Goal: Task Accomplishment & Management: Manage account settings

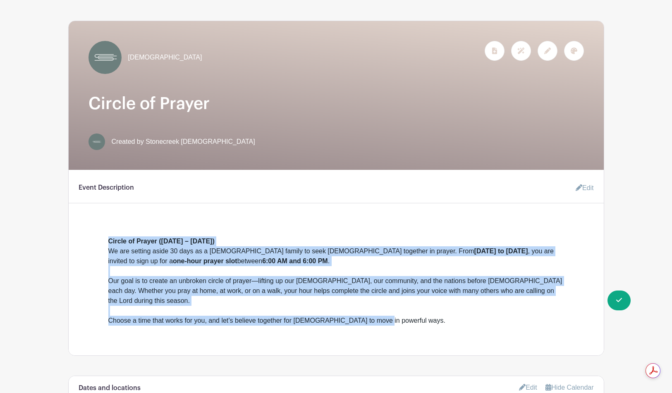
drag, startPoint x: 361, startPoint y: 313, endPoint x: 98, endPoint y: 231, distance: 275.4
click at [98, 231] on div "Circle of Prayer ([DATE] – [DATE]) We are setting aside 30 days as a [DEMOGRAPH…" at bounding box center [335, 274] width 495 height 103
copy div "Circle of Prayer ([DATE] – [DATE]) We are setting aside 30 days as a [DEMOGRAPH…"
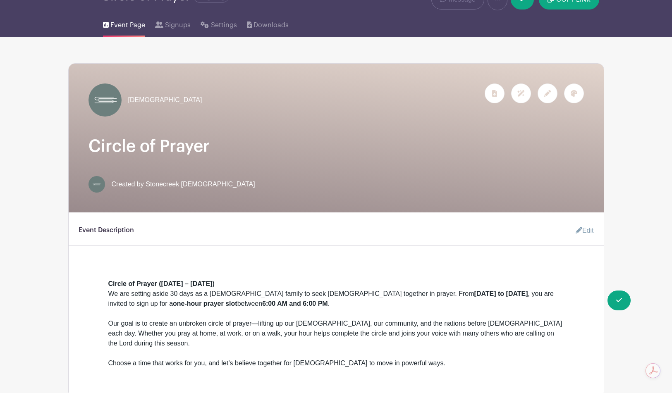
scroll to position [31, 0]
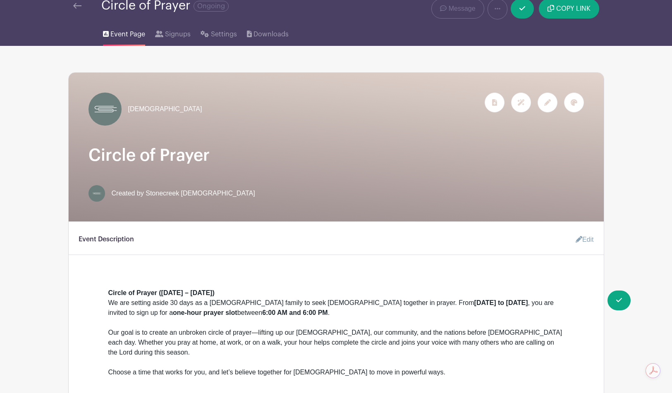
click at [447, 158] on h1 "Circle of Prayer" at bounding box center [335, 156] width 495 height 20
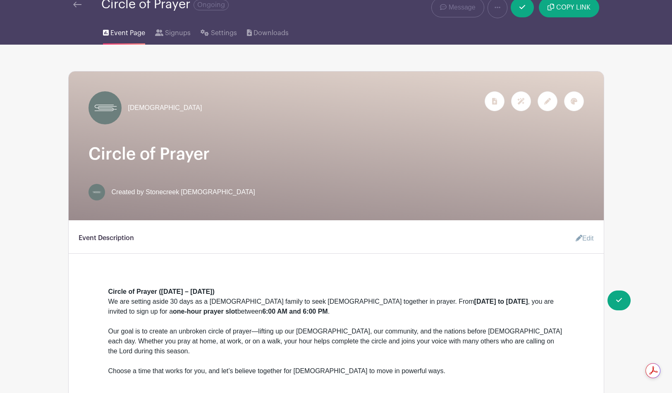
scroll to position [0, 0]
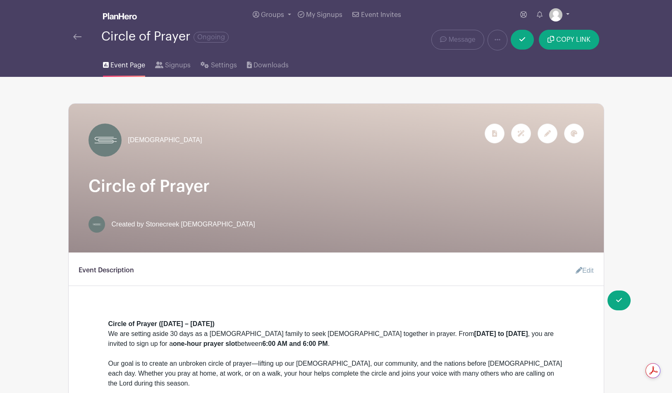
click at [557, 10] on img at bounding box center [555, 14] width 13 height 13
click at [547, 29] on link "My account" at bounding box center [536, 34] width 65 height 13
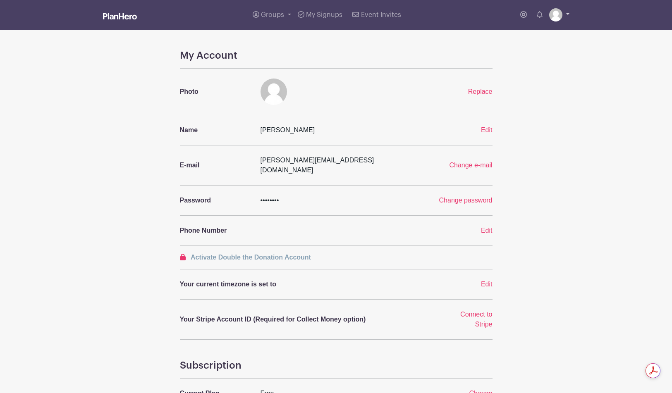
click at [559, 11] on img at bounding box center [555, 14] width 13 height 13
click at [591, 55] on div "My Account Photo Replace Name [PERSON_NAME] Austria Edit E-mail [PERSON_NAME][E…" at bounding box center [336, 304] width 546 height 508
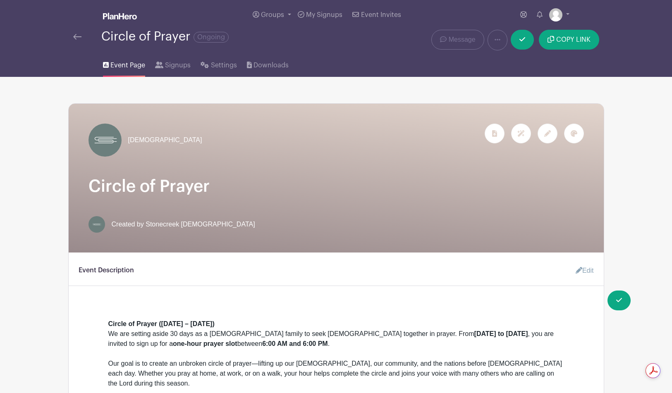
click at [548, 139] on div at bounding box center [547, 134] width 20 height 20
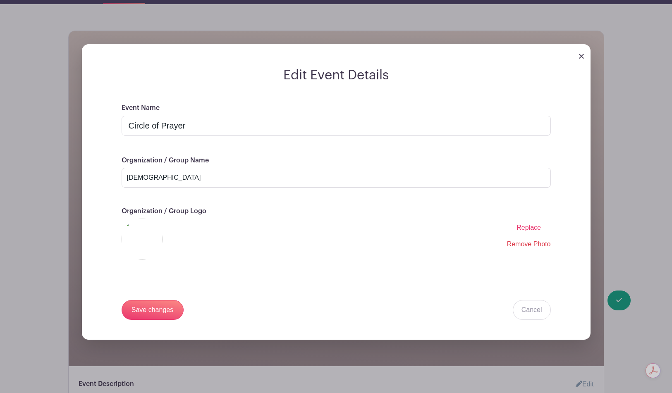
scroll to position [69, 0]
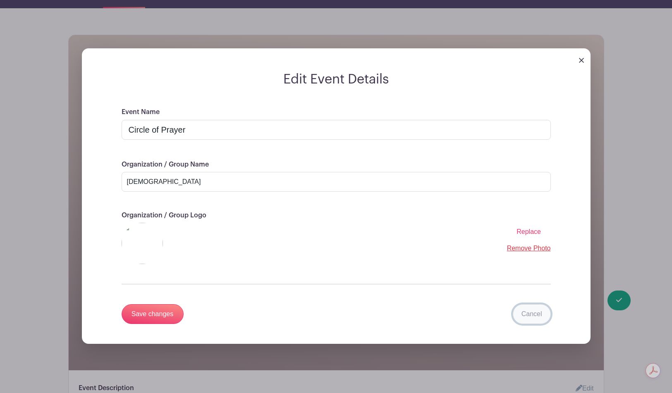
click at [532, 314] on link "Cancel" at bounding box center [532, 314] width 38 height 20
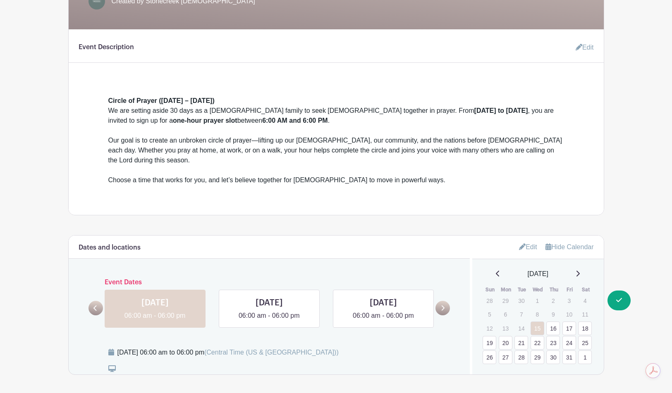
scroll to position [0, 0]
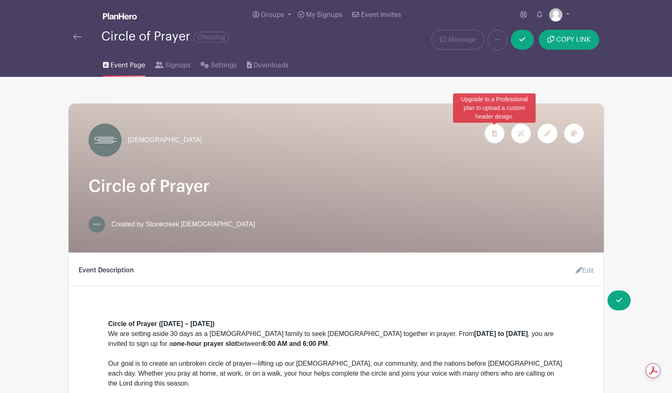
click at [492, 134] on icon at bounding box center [494, 133] width 5 height 7
click at [550, 137] on icon at bounding box center [547, 133] width 7 height 7
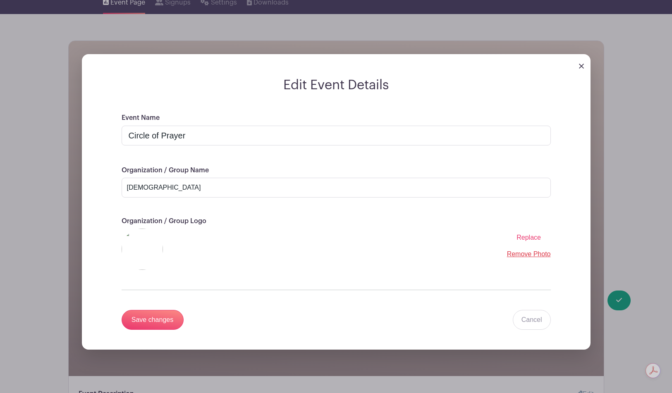
scroll to position [177, 0]
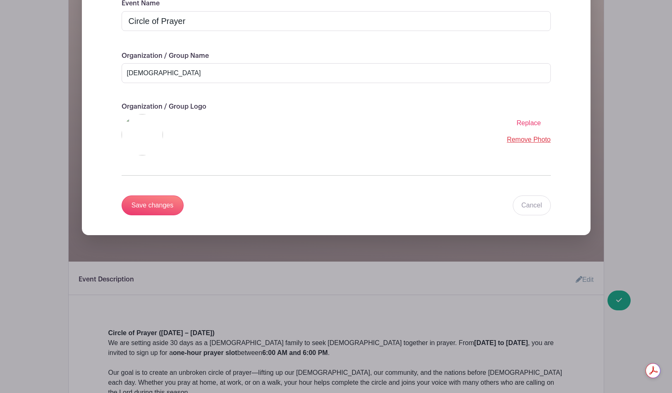
click at [525, 143] on link "Remove Photo" at bounding box center [529, 139] width 44 height 7
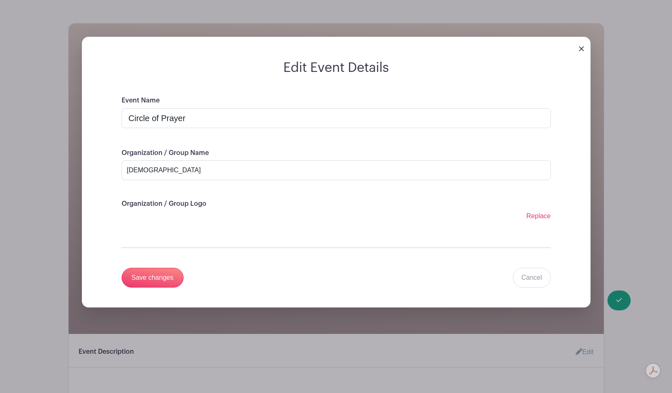
scroll to position [79, 0]
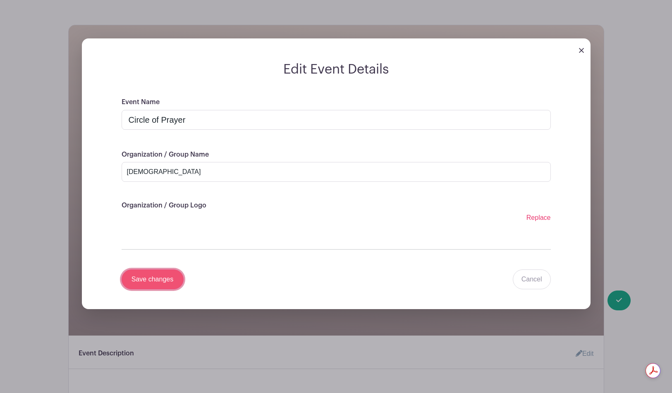
click at [163, 285] on input "Save changes" at bounding box center [153, 280] width 62 height 20
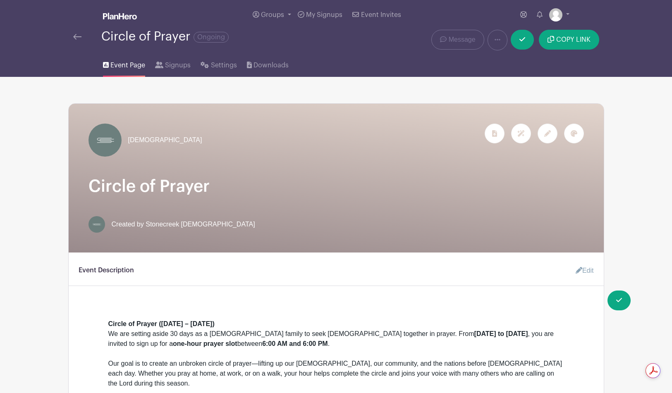
click at [578, 134] on div at bounding box center [574, 134] width 20 height 20
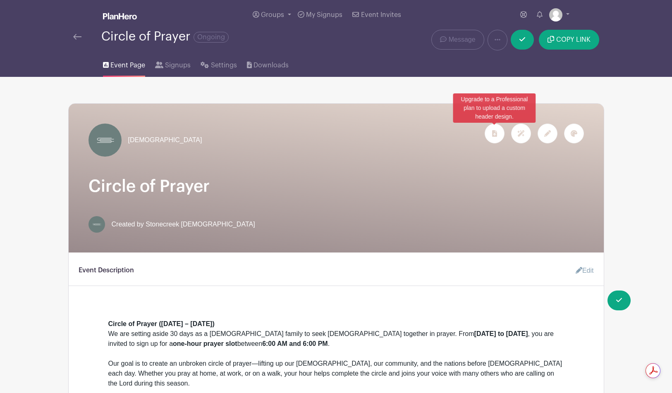
click at [500, 136] on div at bounding box center [495, 134] width 20 height 20
click at [519, 136] on icon at bounding box center [520, 133] width 7 height 7
click at [541, 136] on div at bounding box center [547, 134] width 20 height 20
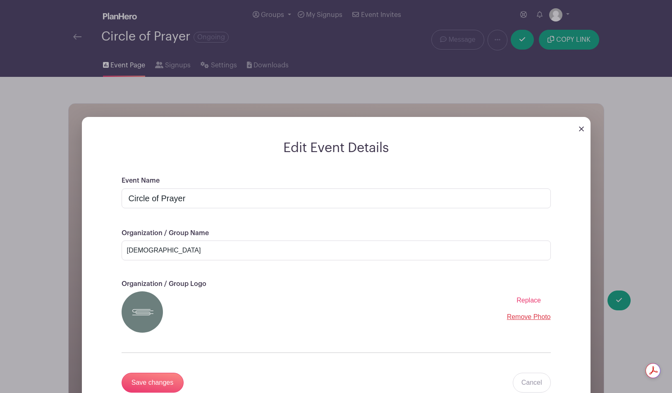
click at [581, 131] on img at bounding box center [581, 129] width 5 height 5
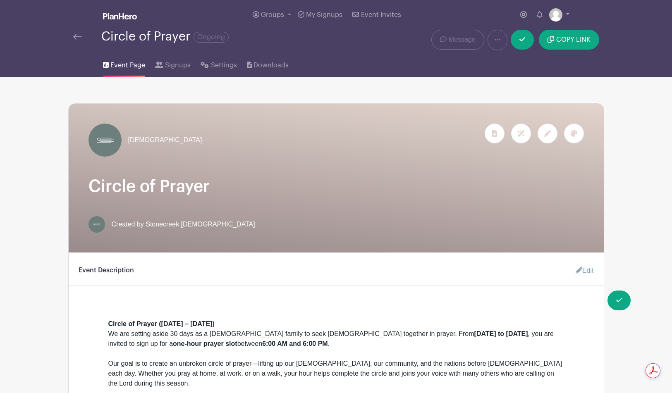
drag, startPoint x: 63, startPoint y: 94, endPoint x: 55, endPoint y: 112, distance: 19.6
click at [251, 131] on div "[DEMOGRAPHIC_DATA]" at bounding box center [335, 140] width 495 height 33
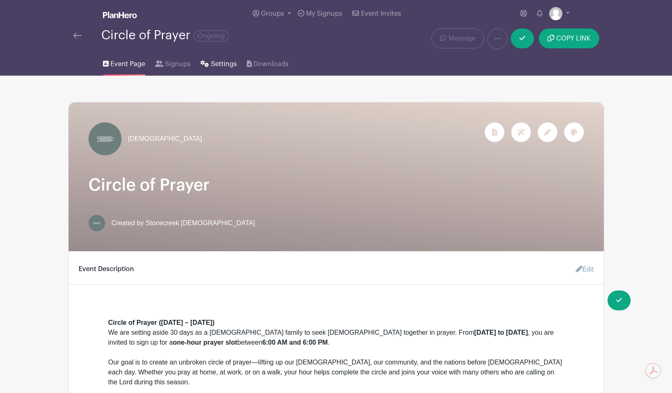
click at [213, 69] on span "Settings" at bounding box center [224, 64] width 26 height 10
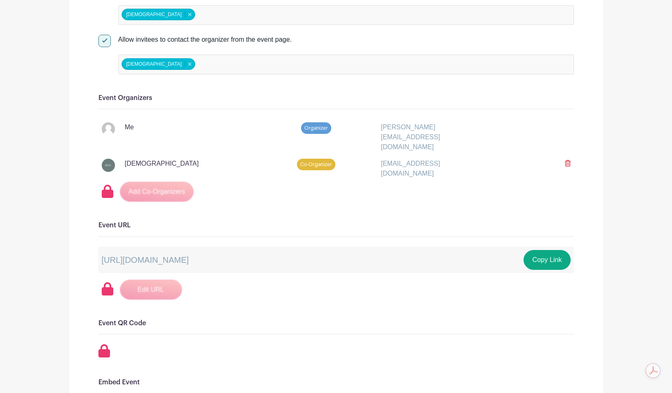
scroll to position [536, 0]
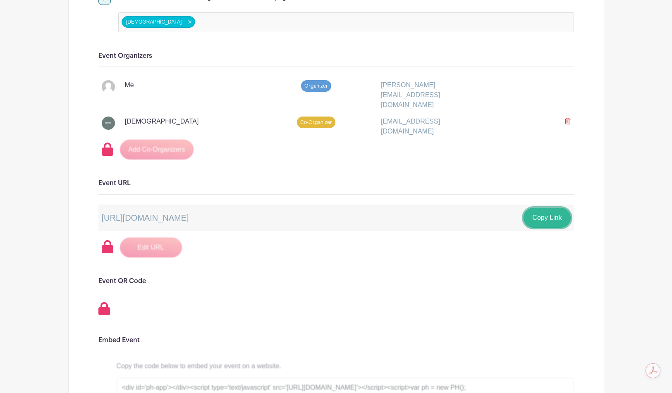
click at [534, 208] on button "Copy Link" at bounding box center [546, 218] width 47 height 20
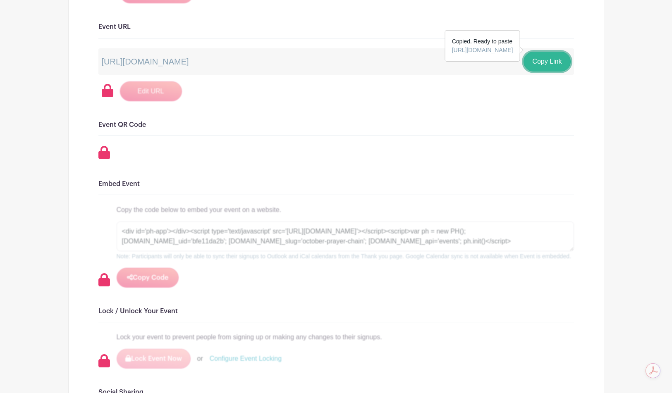
scroll to position [556, 0]
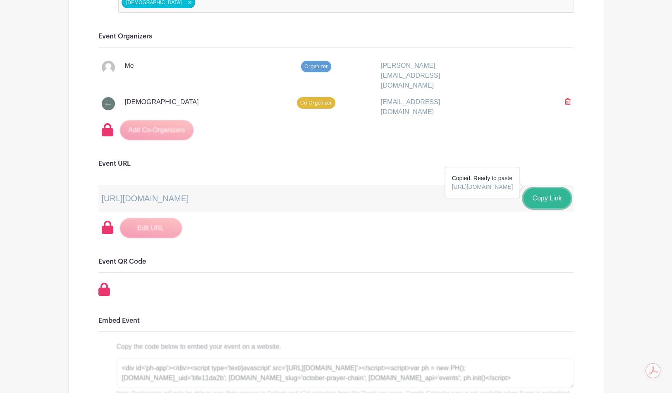
click at [536, 189] on button "Copy Link" at bounding box center [546, 199] width 47 height 20
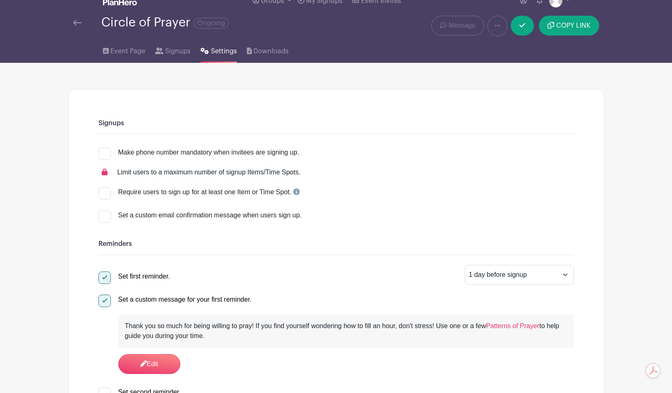
scroll to position [0, 0]
